Goal: Find specific page/section: Find specific page/section

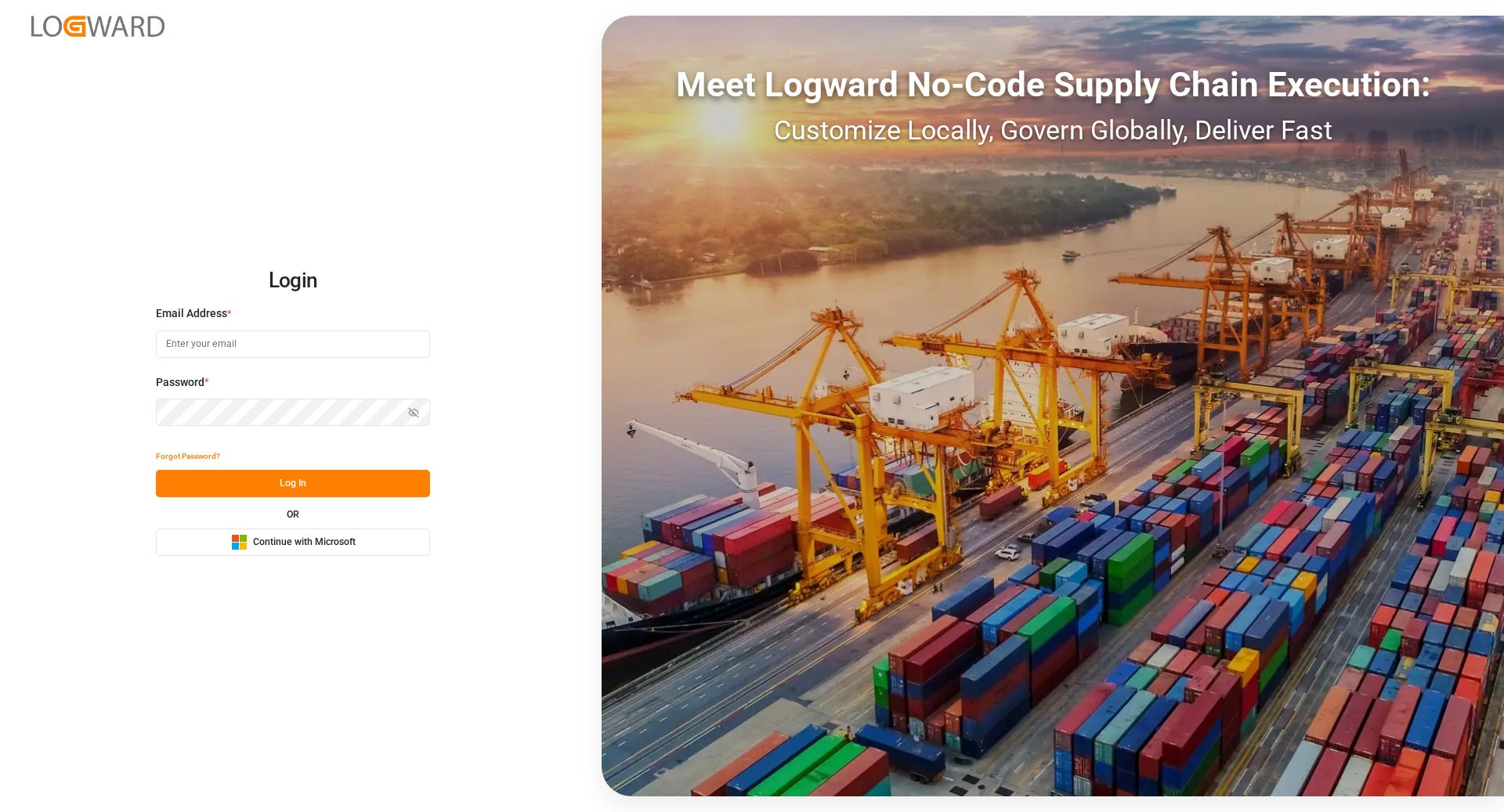
click at [345, 542] on span "Continue with Microsoft" at bounding box center [304, 542] width 103 height 14
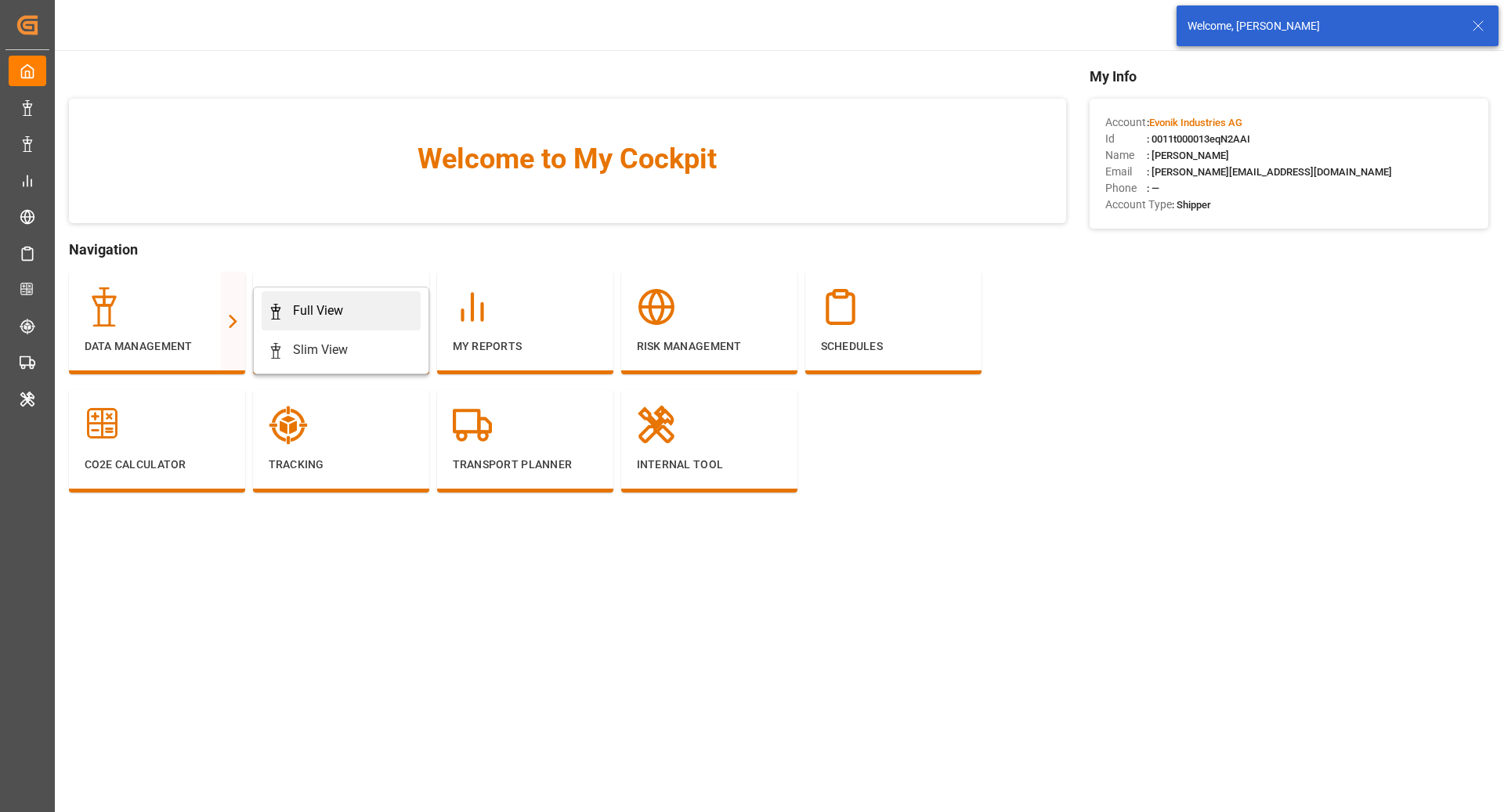
click at [324, 309] on div "Full View" at bounding box center [318, 311] width 50 height 19
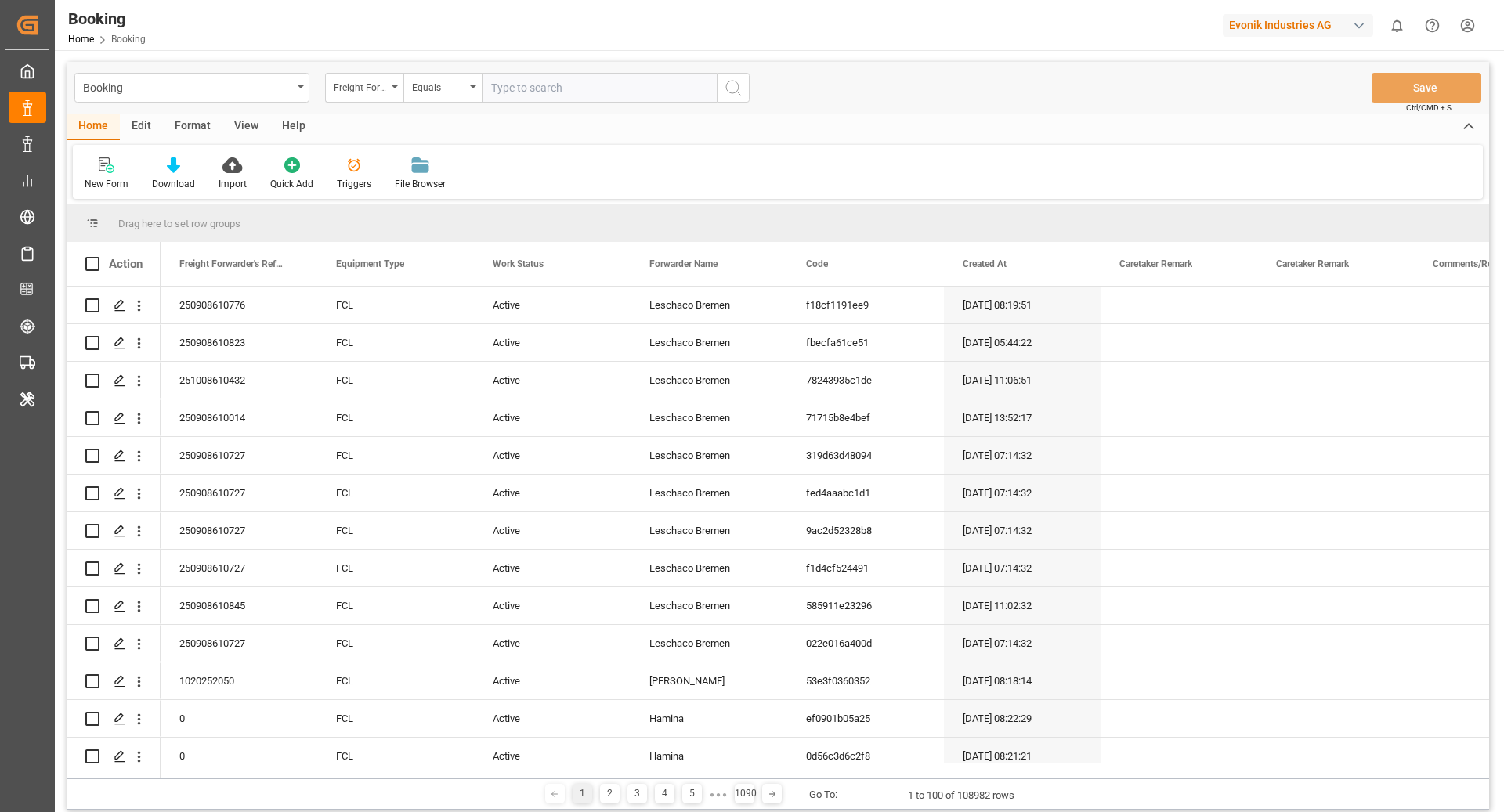
click at [181, 124] on div "Format" at bounding box center [193, 126] width 60 height 26
click at [116, 163] on div at bounding box center [107, 164] width 46 height 17
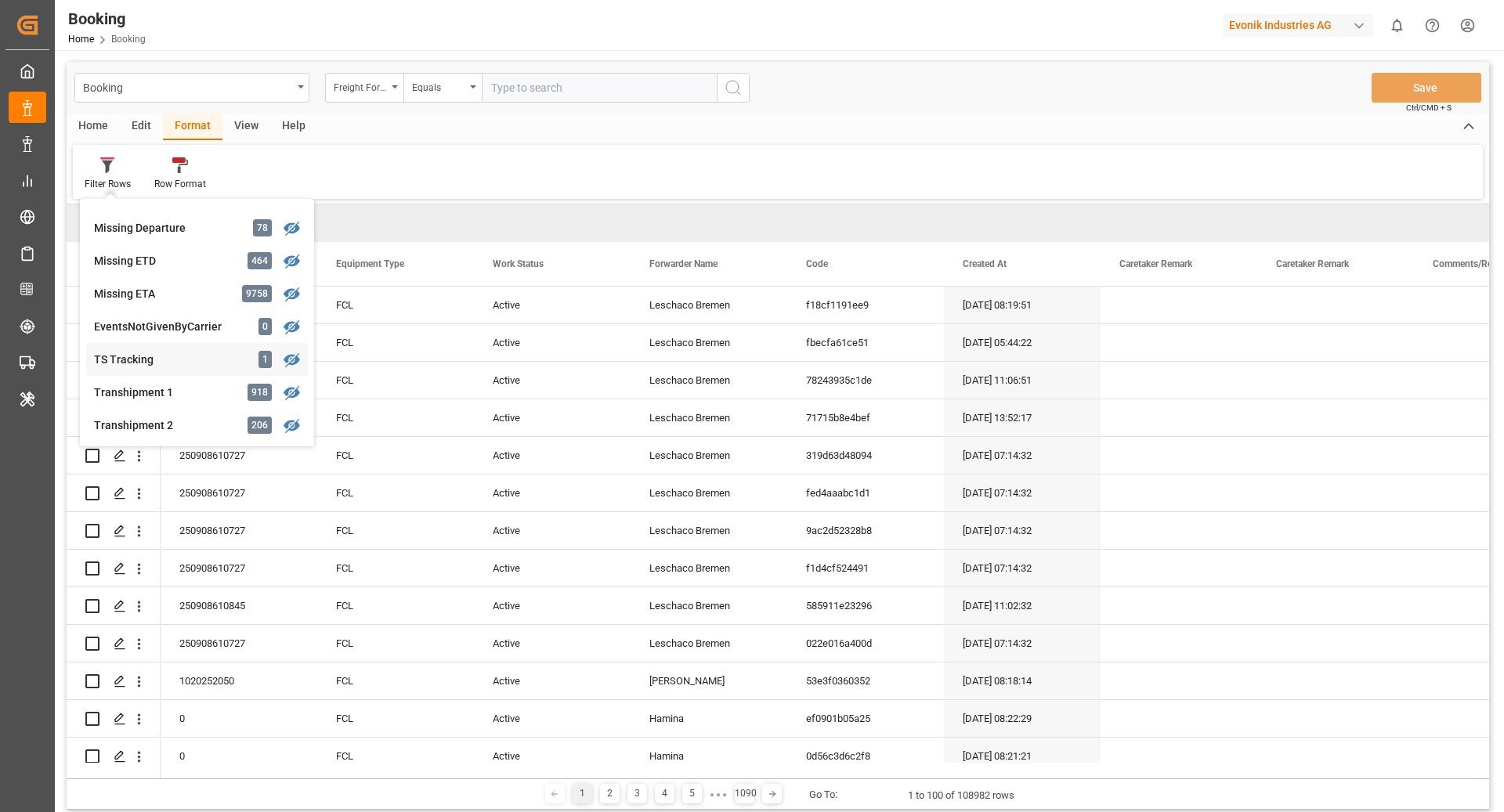
scroll to position [368, 0]
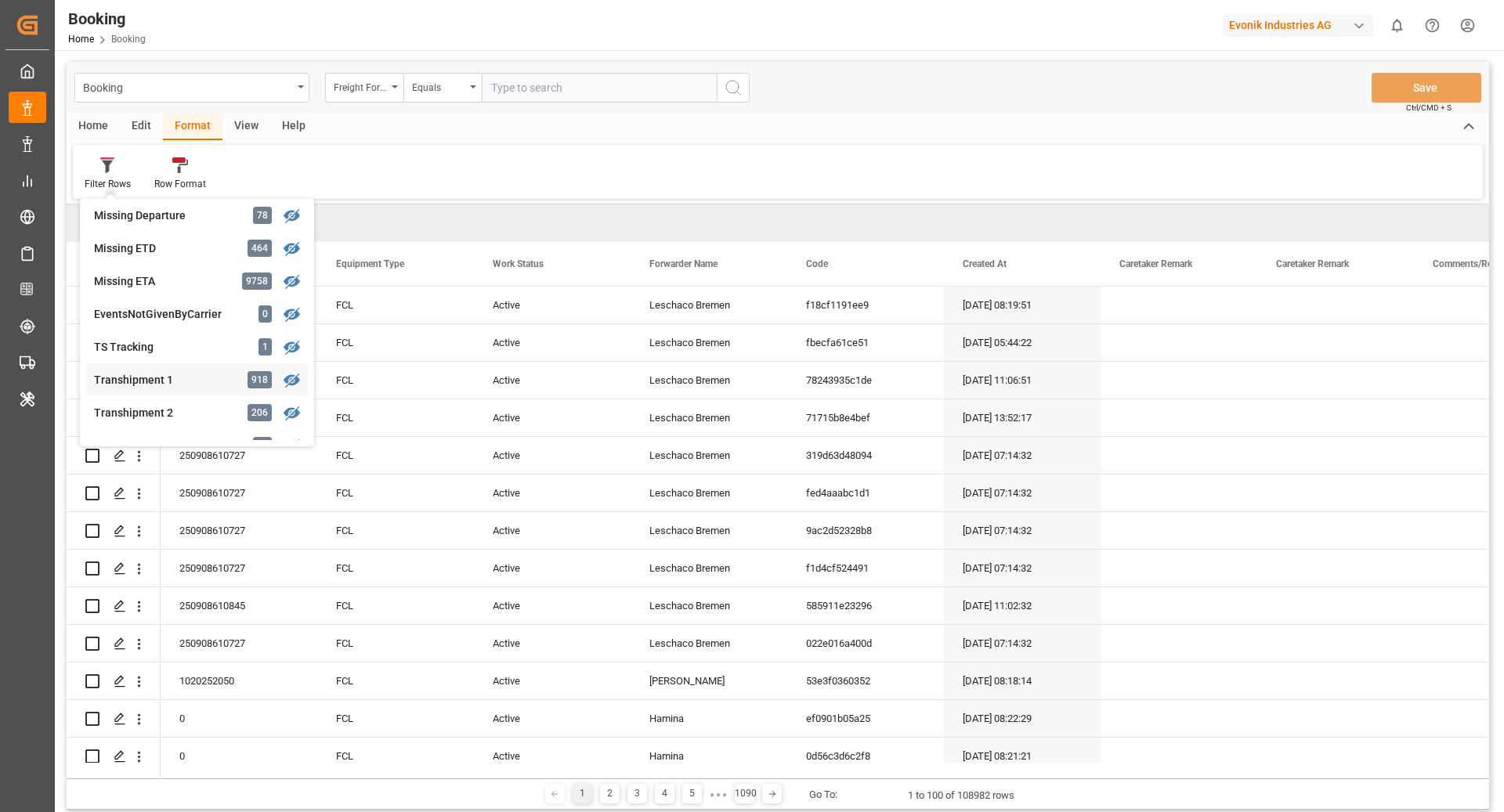
click at [190, 369] on div "Booking Freight Forwarder's Reference No. Equals Save Ctrl/CMD + S Home Edit Fo…" at bounding box center [778, 436] width 1423 height 748
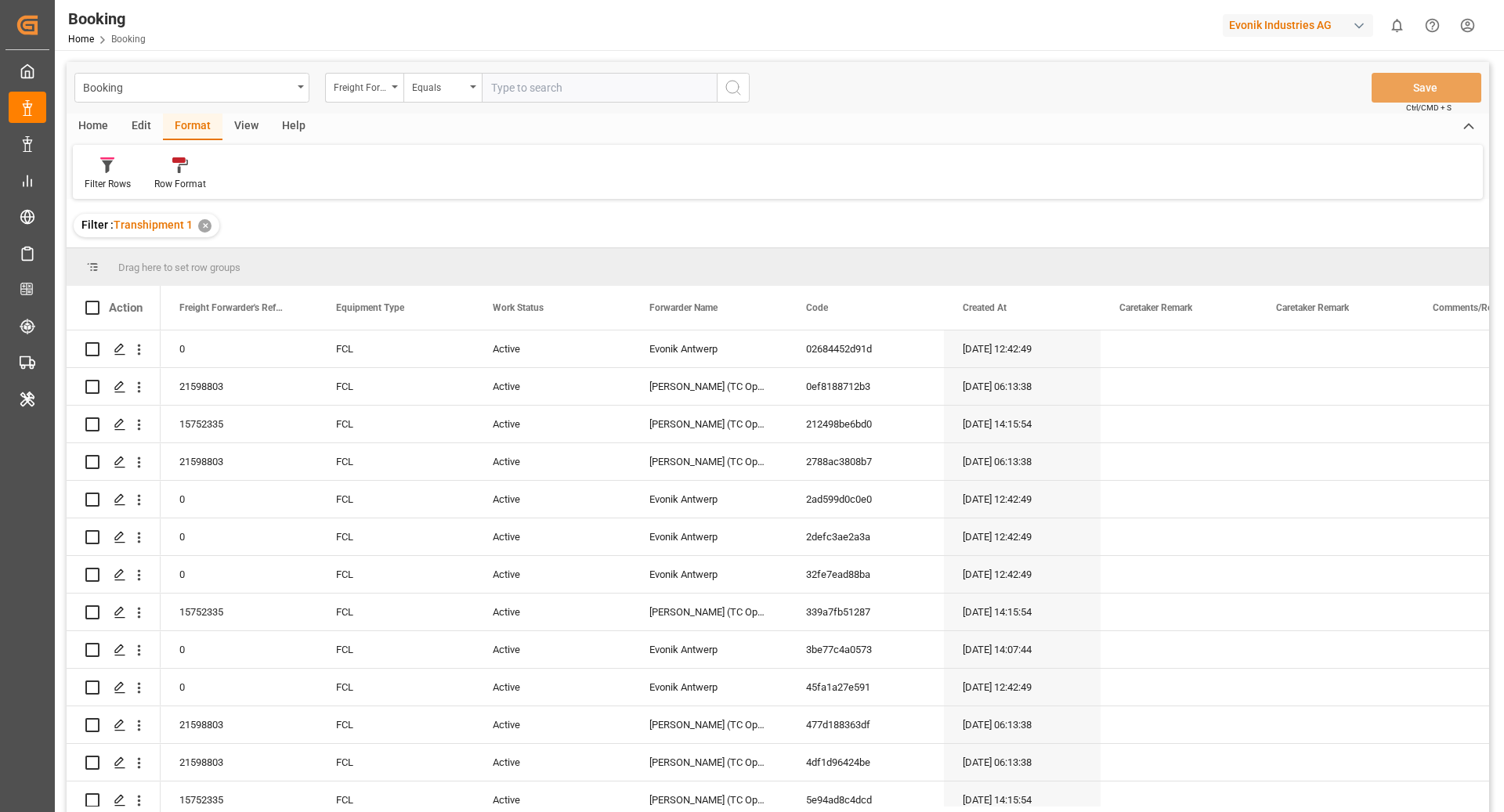
click at [235, 122] on div "View" at bounding box center [246, 126] width 48 height 26
click at [112, 173] on div "Default" at bounding box center [100, 173] width 54 height 34
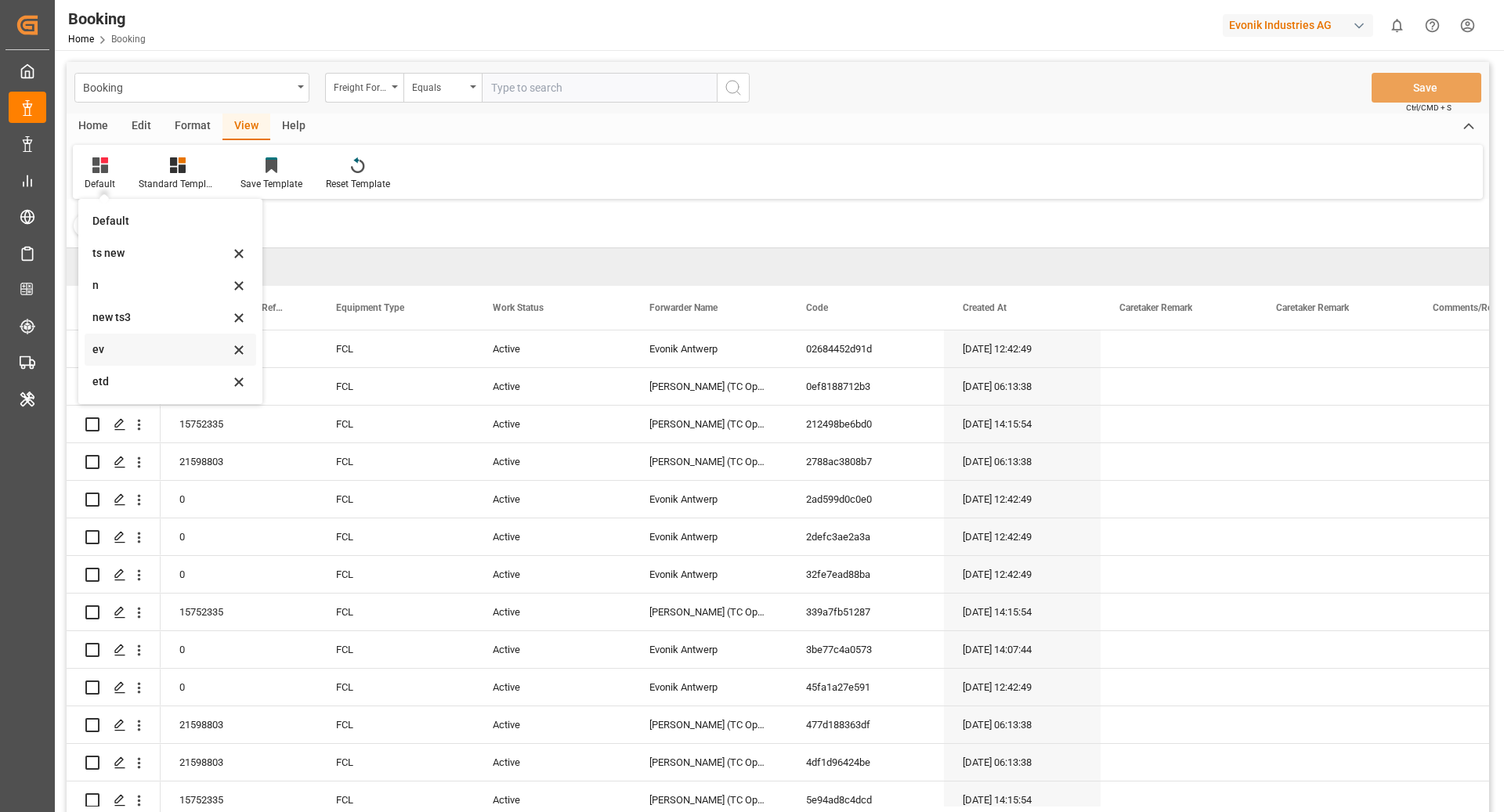
click at [149, 346] on div "ev" at bounding box center [161, 350] width 137 height 17
click at [149, 346] on div "Booking Freight Forwarder's Reference No. Equals Save Ctrl/CMD + S Home Edit Fo…" at bounding box center [778, 457] width 1423 height 792
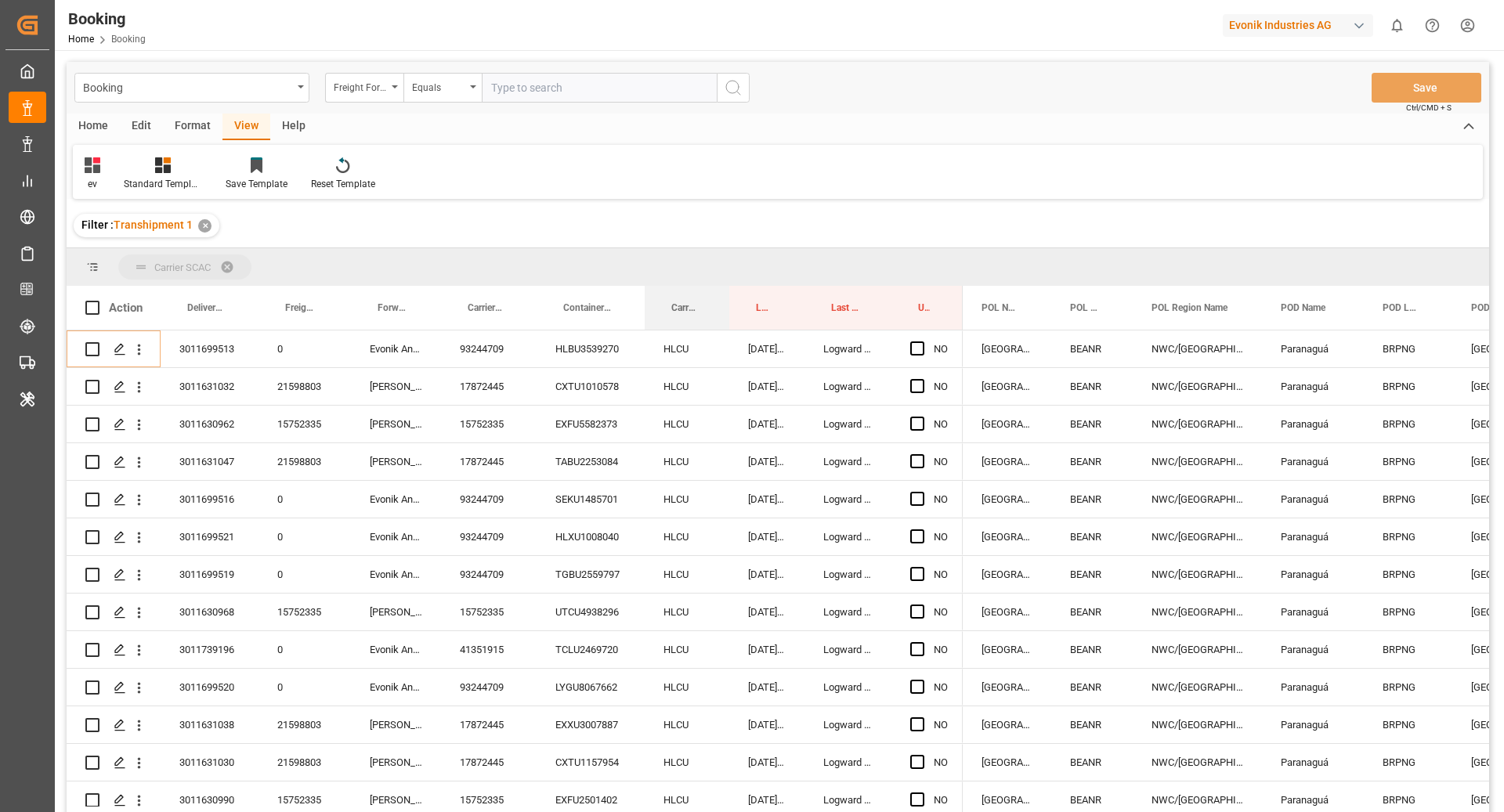
drag, startPoint x: 684, startPoint y: 313, endPoint x: 671, endPoint y: 274, distance: 41.1
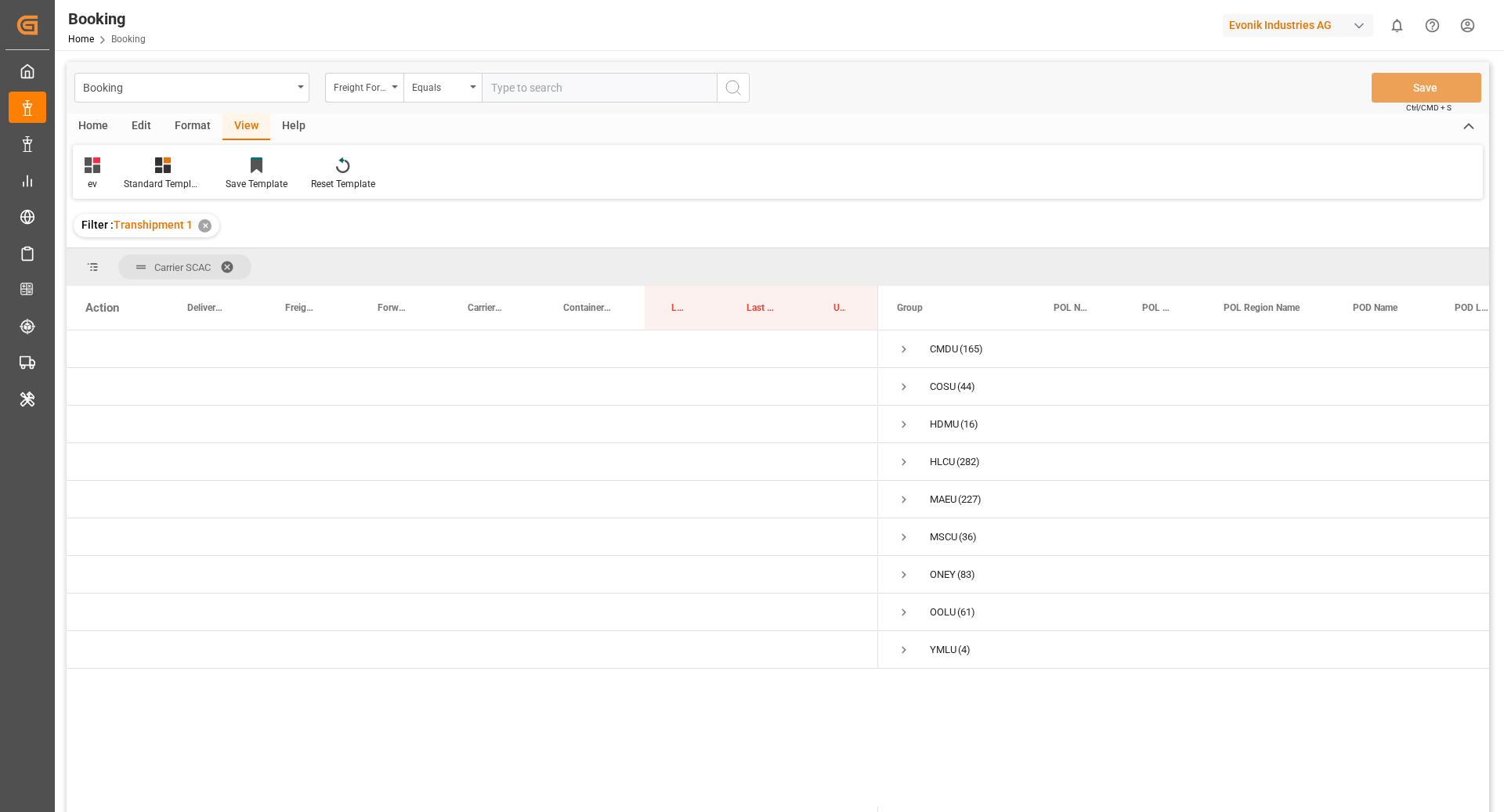
click at [177, 125] on div "Format" at bounding box center [193, 126] width 60 height 26
click at [105, 160] on icon at bounding box center [107, 166] width 11 height 13
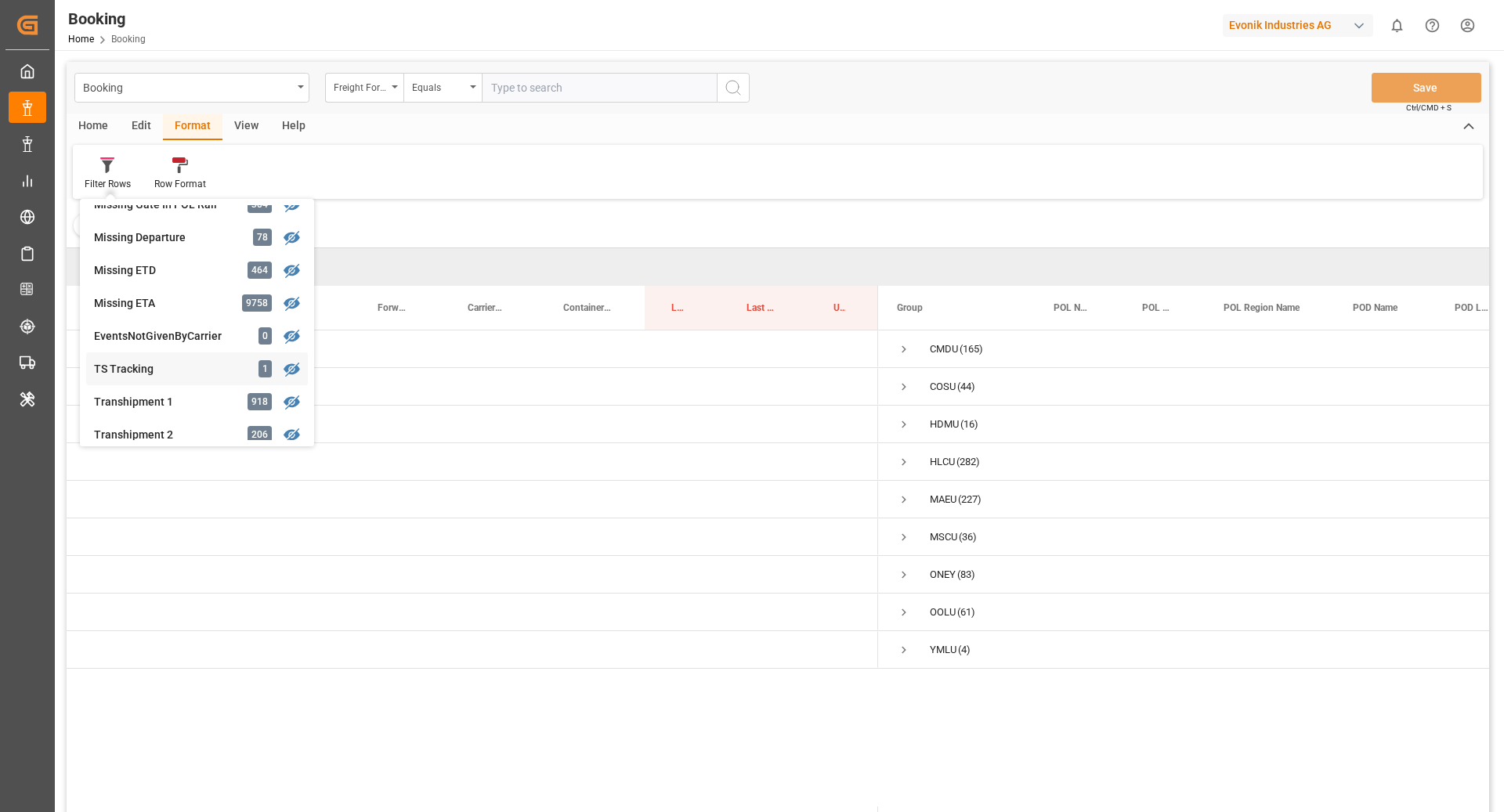
scroll to position [349, 0]
click at [706, 177] on div "Filter Rows GHM Tracking 3009 Karl gross 0 Evonik3rdParty 0 Business Line to be…" at bounding box center [778, 171] width 1410 height 54
